Goal: Find specific page/section: Find specific page/section

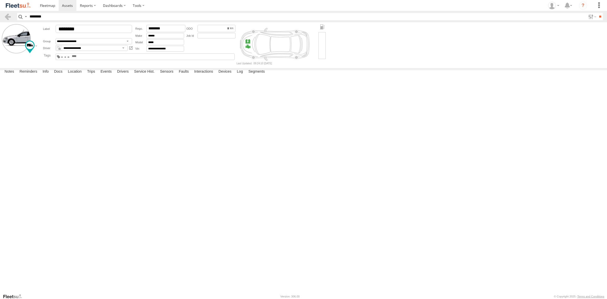
type input "********"
click at [597, 13] on input "**" at bounding box center [600, 16] width 6 height 7
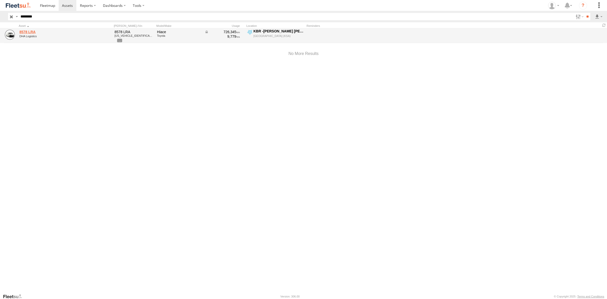
click at [25, 32] on link "8578 LRA" at bounding box center [53, 32] width 69 height 5
